Goal: Check status: Check status

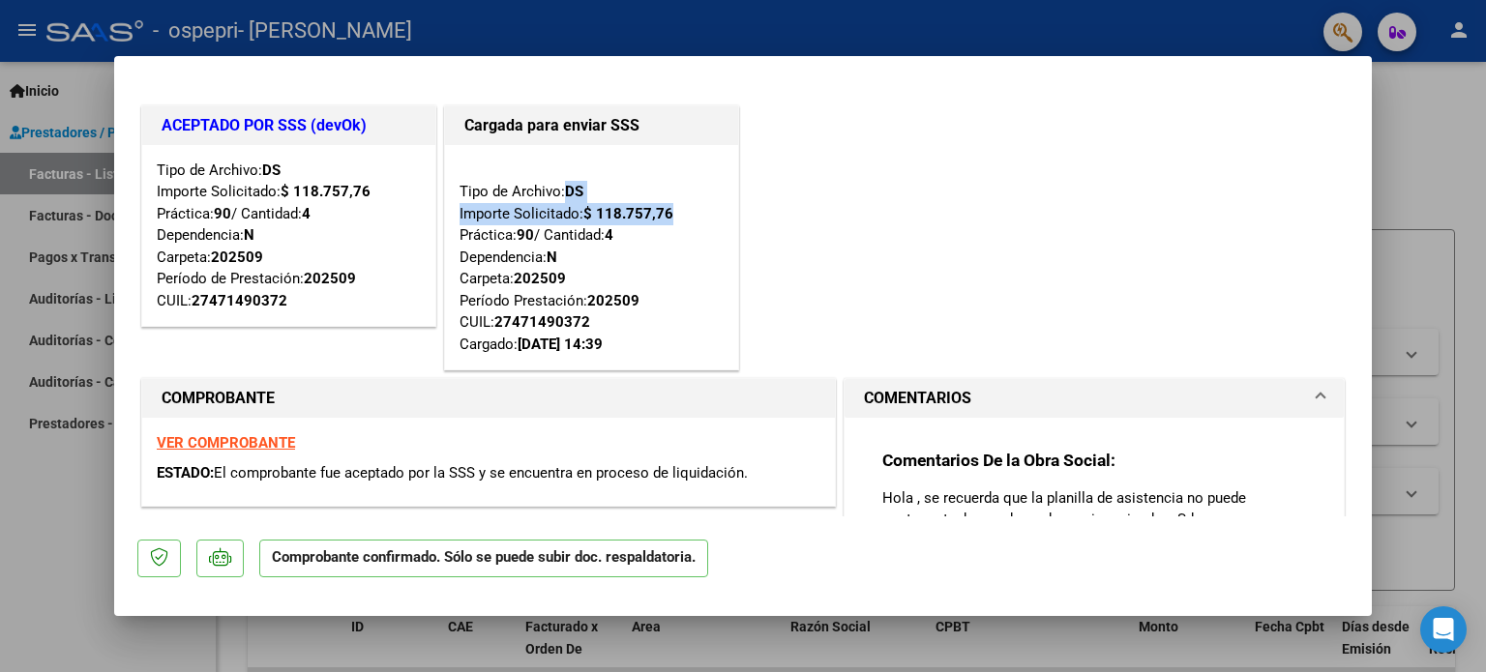
drag, startPoint x: 1353, startPoint y: 187, endPoint x: 1353, endPoint y: 207, distance: 20.3
click at [1353, 207] on mat-dialog-content "ACEPTADO POR SSS (devOk) Tipo de Archivo: DS Importe Solicitado: $ 118.757,76 P…" at bounding box center [743, 297] width 1258 height 437
click at [1176, 170] on div "ACEPTADO POR SSS (devOk) Tipo de Archivo: DS Importe Solicitado: $ 118.757,76 P…" at bounding box center [742, 239] width 1211 height 274
click at [1432, 104] on div at bounding box center [743, 336] width 1486 height 672
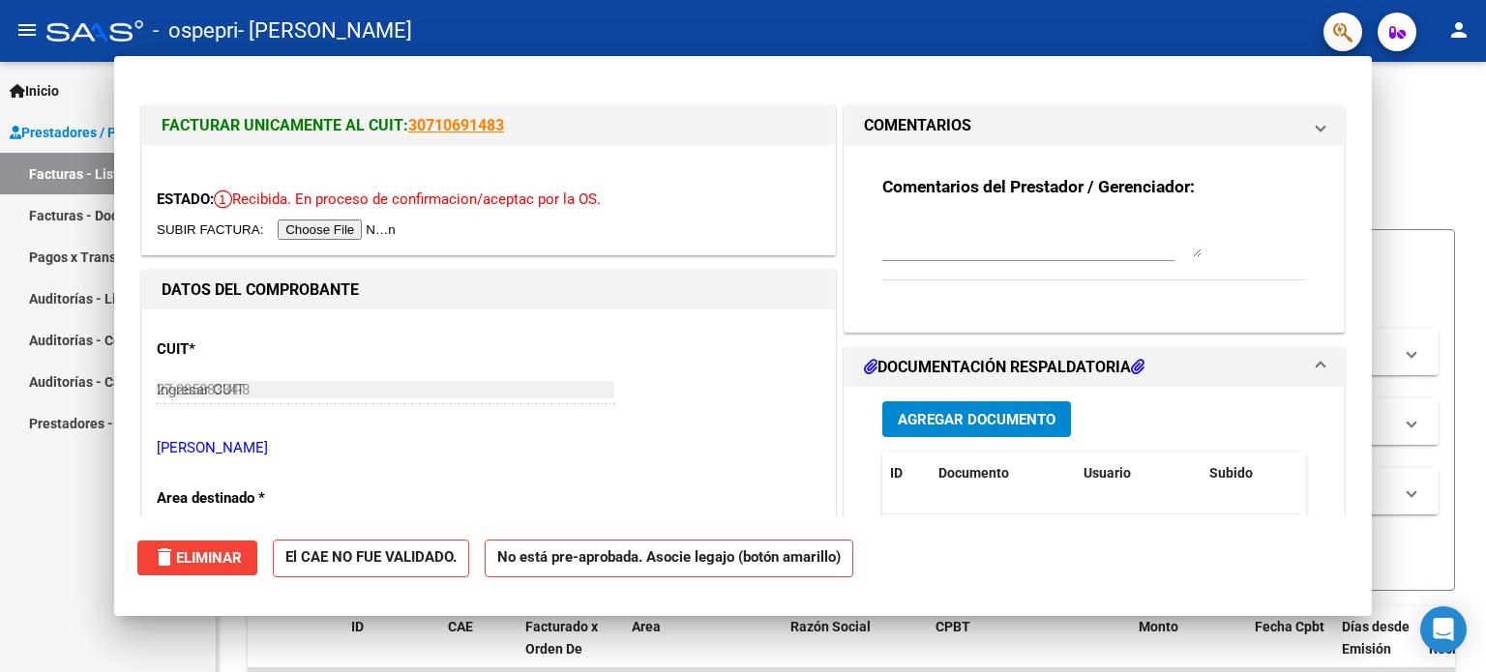
type input "$ 0,00"
